Goal: Information Seeking & Learning: Check status

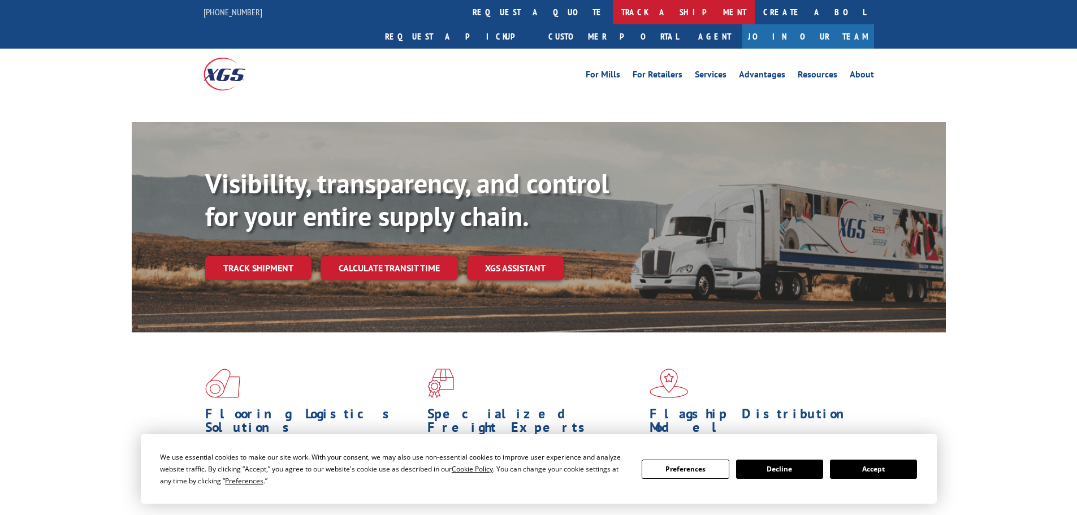
click at [613, 11] on link "track a shipment" at bounding box center [684, 12] width 142 height 24
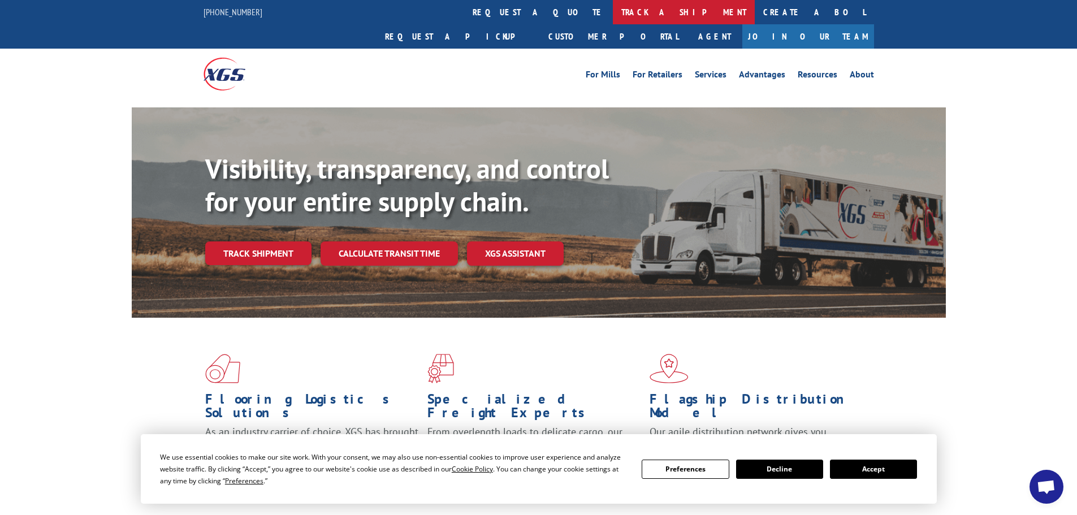
click at [613, 15] on link "track a shipment" at bounding box center [684, 12] width 142 height 24
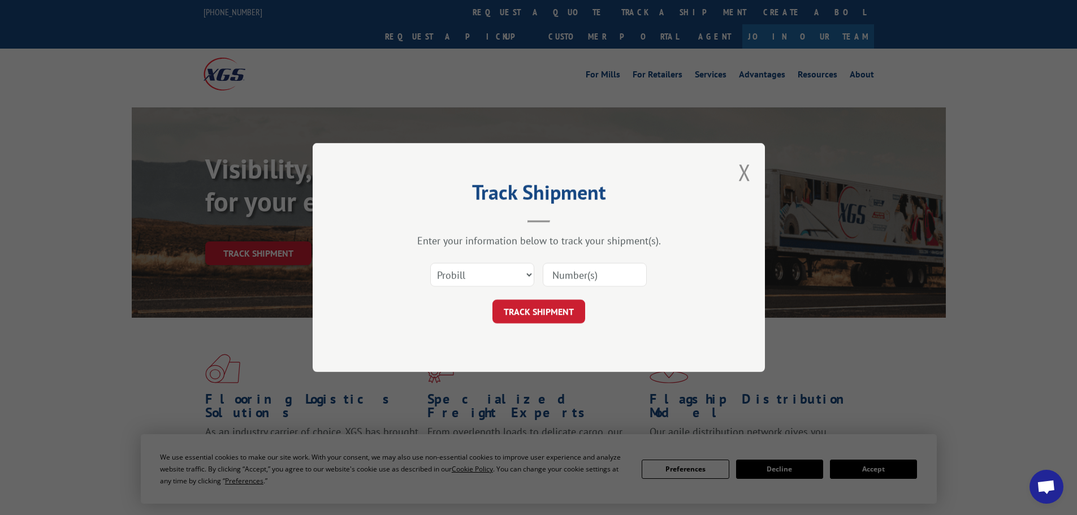
click at [568, 269] on input at bounding box center [595, 275] width 104 height 24
paste input "17233838"
type input "17233838"
click at [524, 313] on button "TRACK SHIPMENT" at bounding box center [539, 312] width 93 height 24
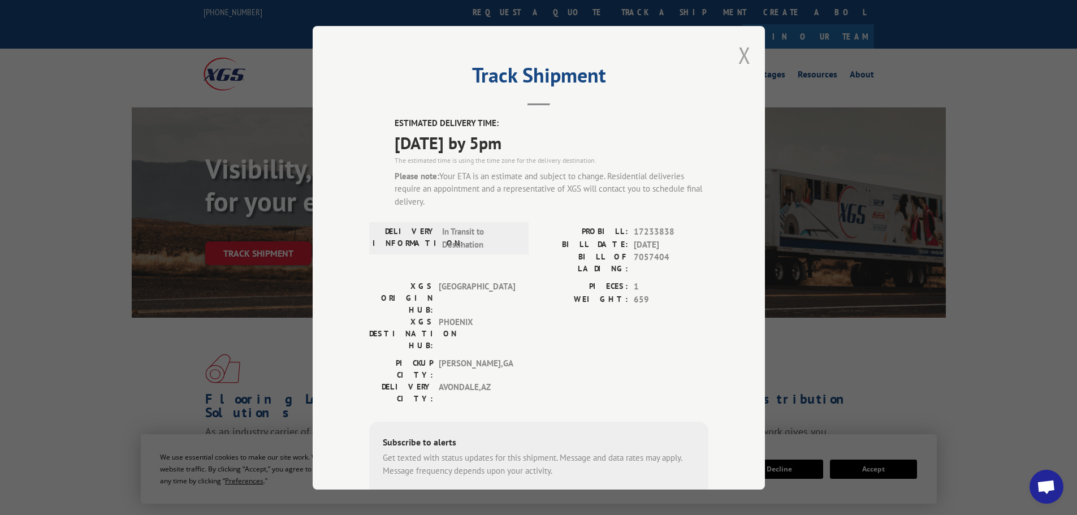
click at [740, 57] on button "Close modal" at bounding box center [745, 55] width 12 height 30
